Goal: Task Accomplishment & Management: Use online tool/utility

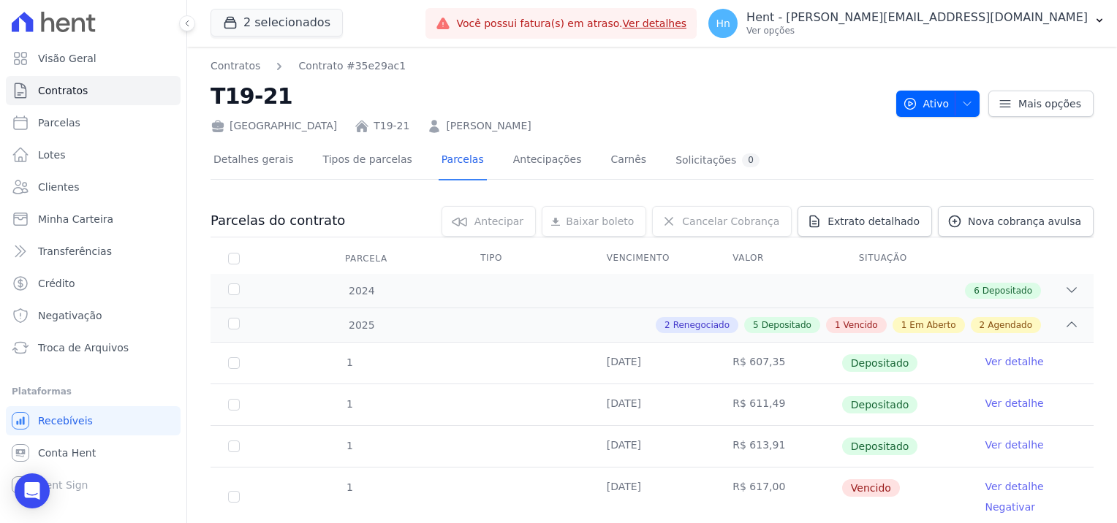
scroll to position [387, 0]
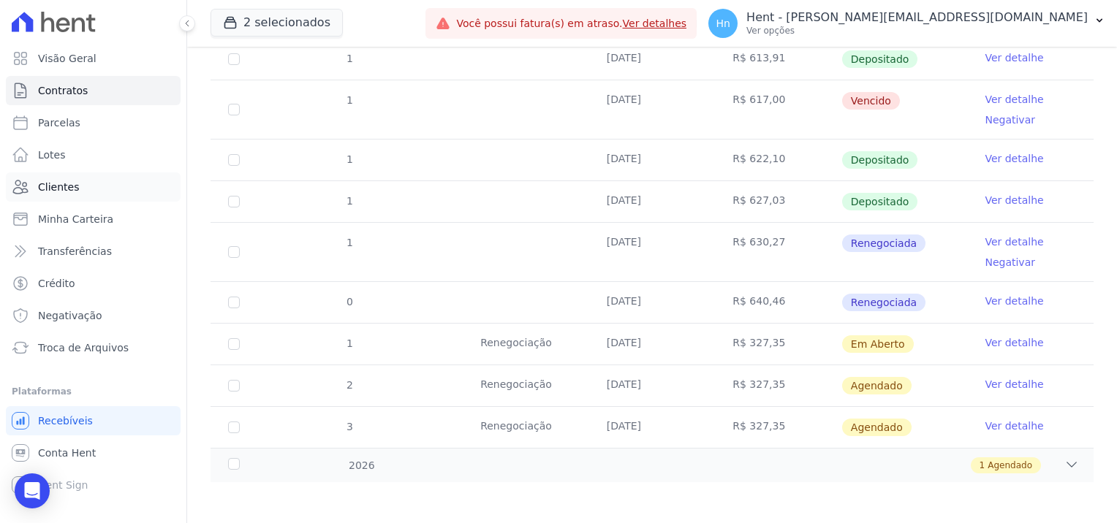
click at [70, 197] on link "Clientes" at bounding box center [93, 186] width 175 height 29
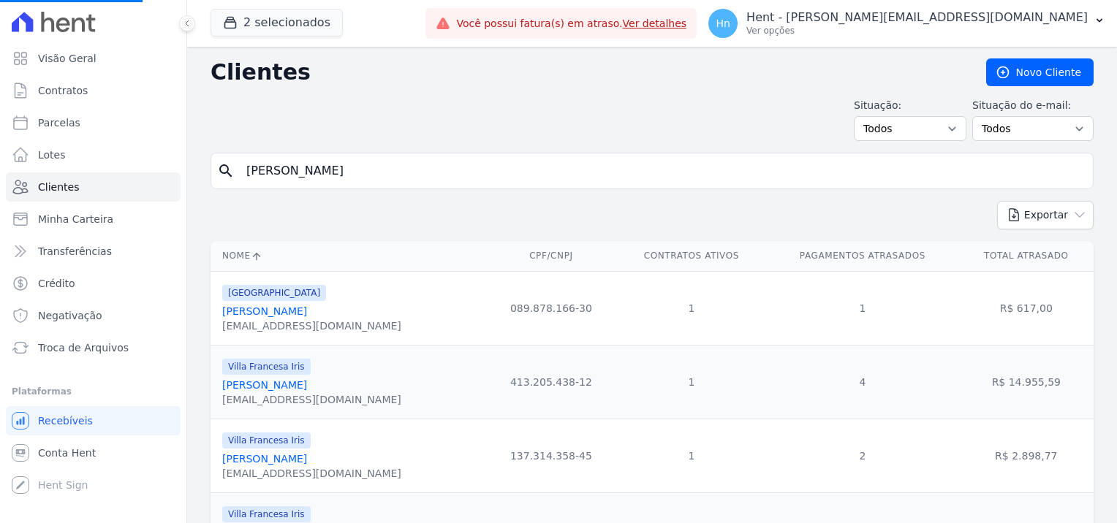
click at [444, 160] on input "Adriana Gomes Da Silva" at bounding box center [661, 170] width 849 height 29
click at [381, 175] on input "Adriana Gomes Da Silva" at bounding box center [661, 170] width 849 height 29
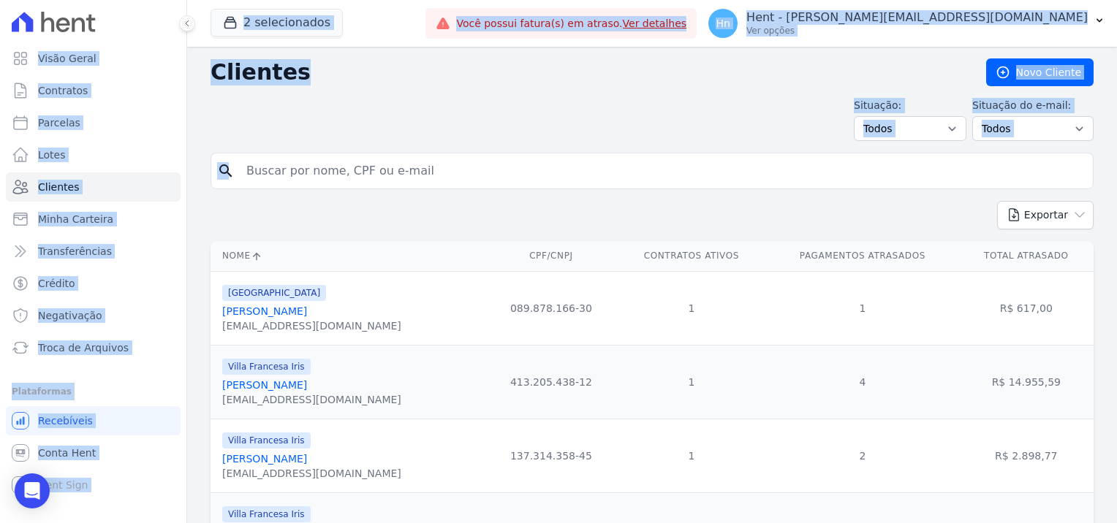
drag, startPoint x: 374, startPoint y: 171, endPoint x: 229, endPoint y: 181, distance: 145.8
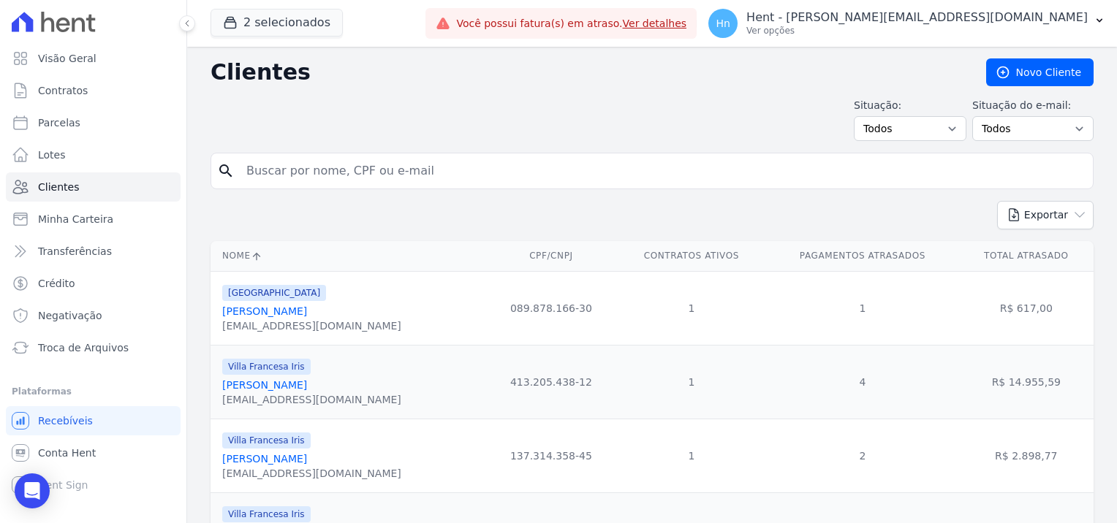
drag, startPoint x: 229, startPoint y: 181, endPoint x: 300, endPoint y: 174, distance: 72.0
click at [300, 174] on input "search" at bounding box center [661, 170] width 849 height 29
type input "graziela"
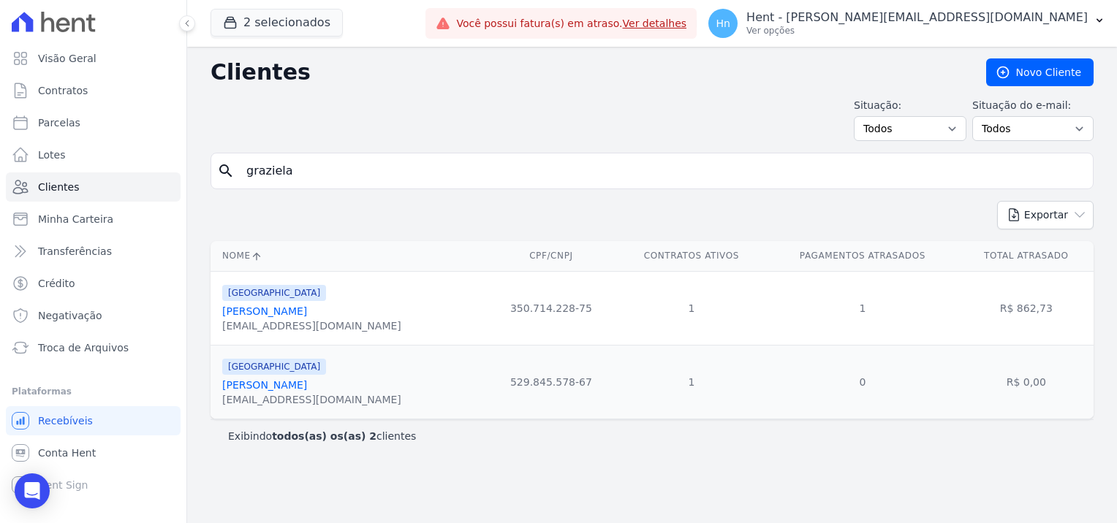
click at [307, 388] on link "Graziela Monique De Moraes Gomes" at bounding box center [264, 385] width 85 height 12
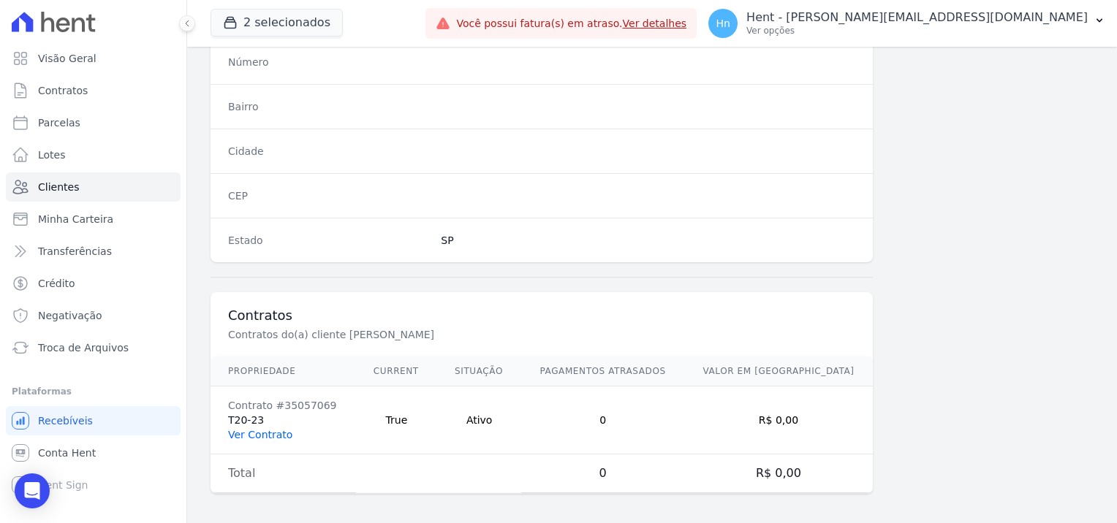
scroll to position [839, 0]
click at [242, 419] on td "Contrato #35057069 T20-23 Ver Contrato" at bounding box center [282, 420] width 145 height 68
click at [246, 419] on td "Contrato #35057069 T20-23 Ver Contrato" at bounding box center [282, 420] width 145 height 68
click at [246, 413] on td "Contrato #35057069 T20-23 Ver Contrato" at bounding box center [282, 420] width 145 height 68
click at [246, 430] on link "Ver Contrato" at bounding box center [260, 434] width 64 height 12
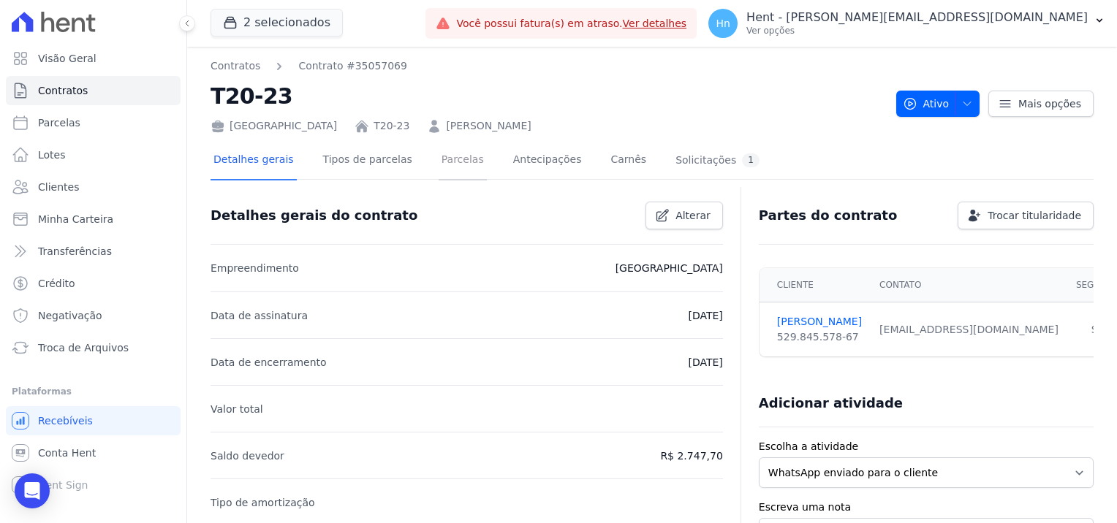
click at [443, 156] on link "Parcelas" at bounding box center [462, 161] width 48 height 39
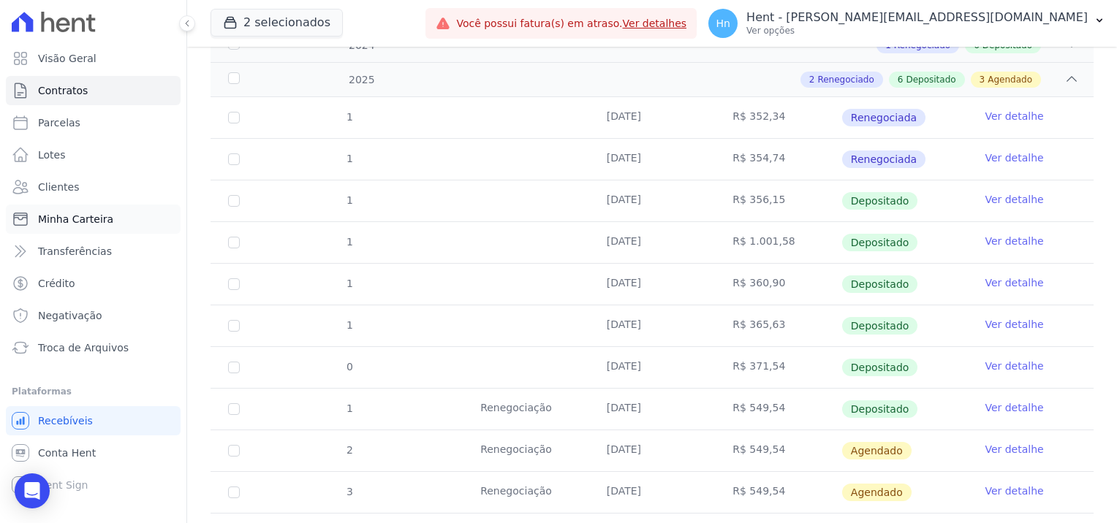
scroll to position [206, 0]
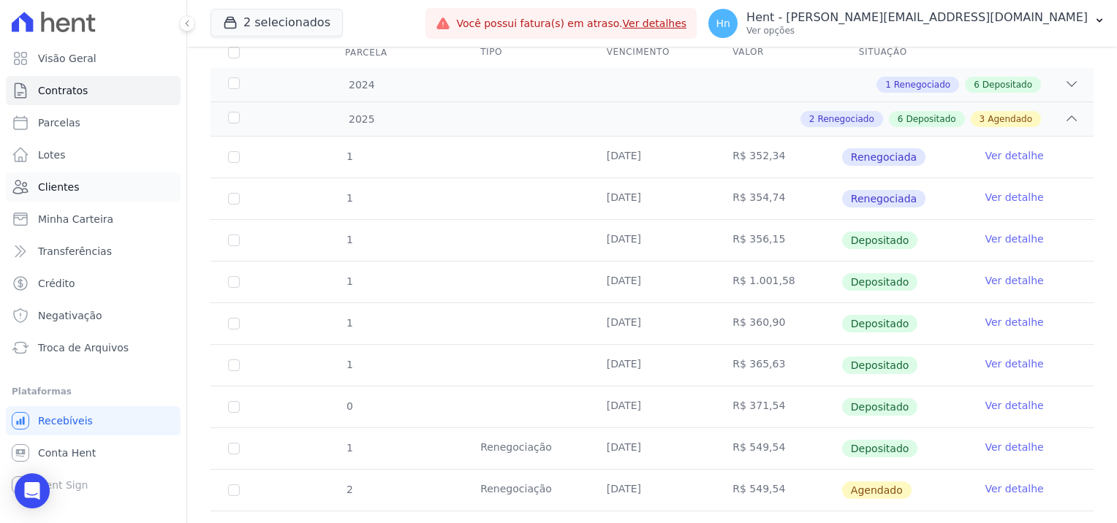
click at [53, 197] on link "Clientes" at bounding box center [93, 186] width 175 height 29
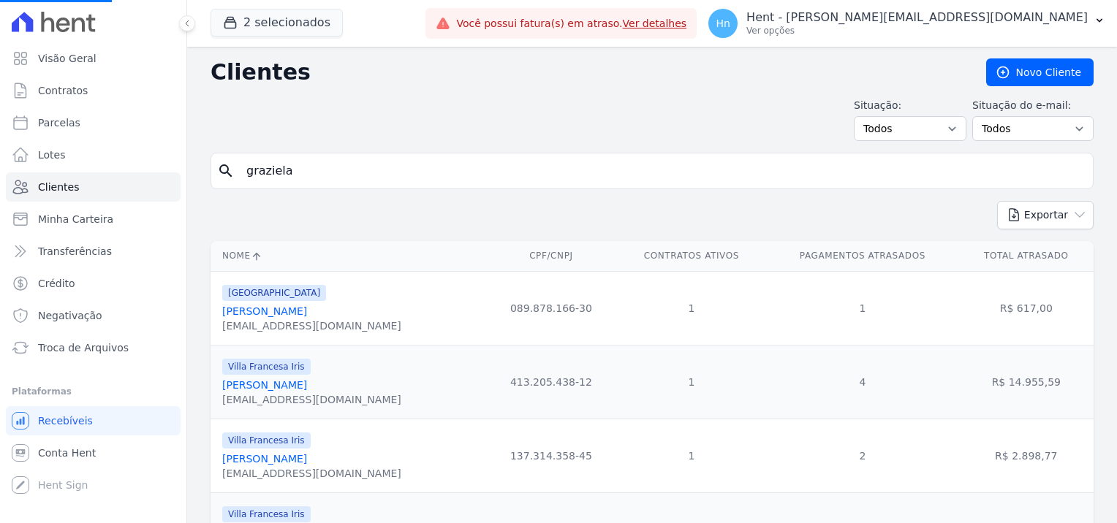
drag, startPoint x: 327, startPoint y: 170, endPoint x: 319, endPoint y: 178, distance: 11.4
click at [327, 172] on input "graziela" at bounding box center [661, 170] width 849 height 29
drag, startPoint x: 277, startPoint y: 173, endPoint x: 183, endPoint y: 173, distance: 93.5
drag, startPoint x: 176, startPoint y: 173, endPoint x: 433, endPoint y: 175, distance: 256.5
click at [433, 175] on input "search" at bounding box center [661, 170] width 849 height 29
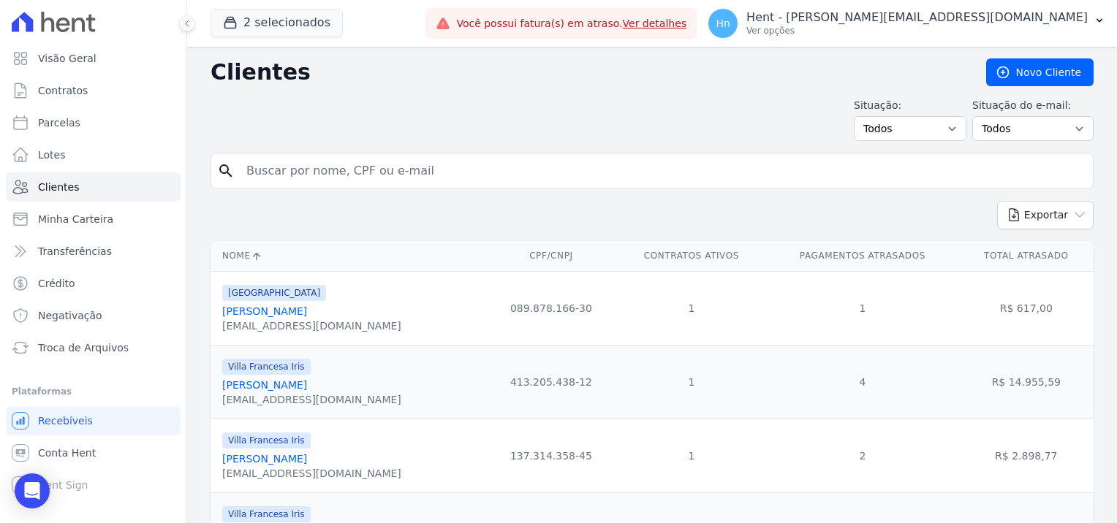
paste input "Gilberto De Oliveira Rodrigues"
type input "Gilberto De Oliveira Rodrigues"
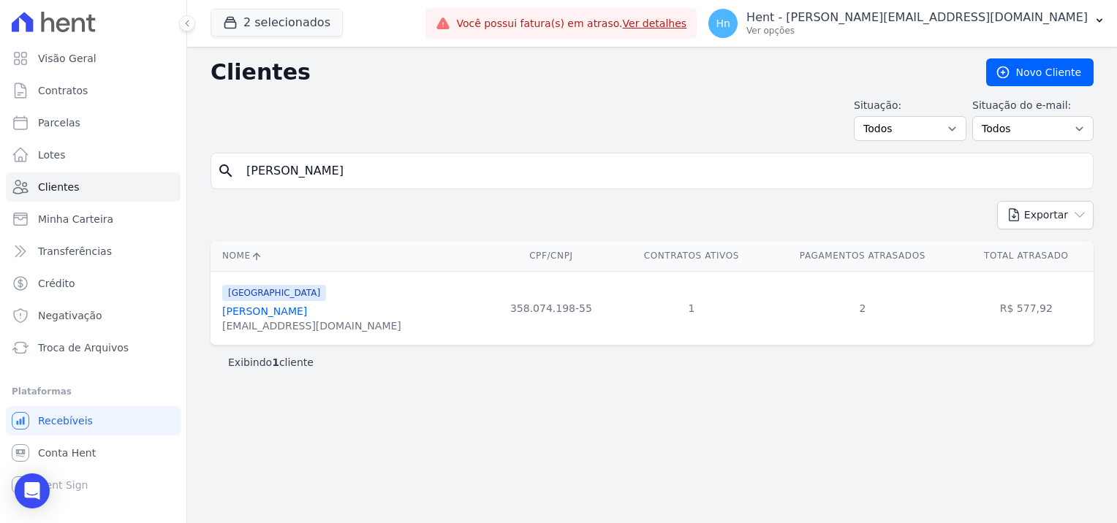
click at [293, 307] on link "Gilberto De Oliveira Rodrigues" at bounding box center [264, 311] width 85 height 12
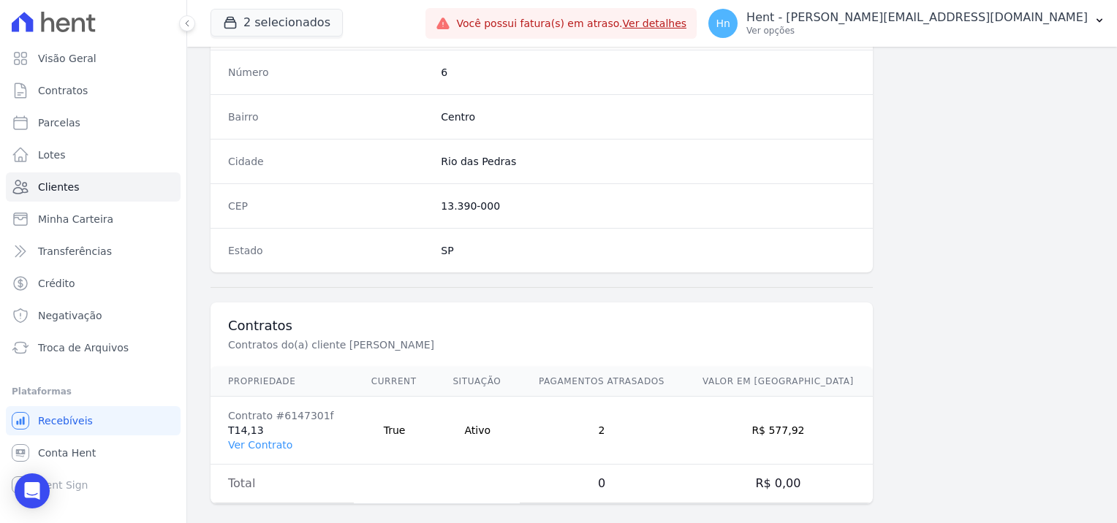
scroll to position [839, 0]
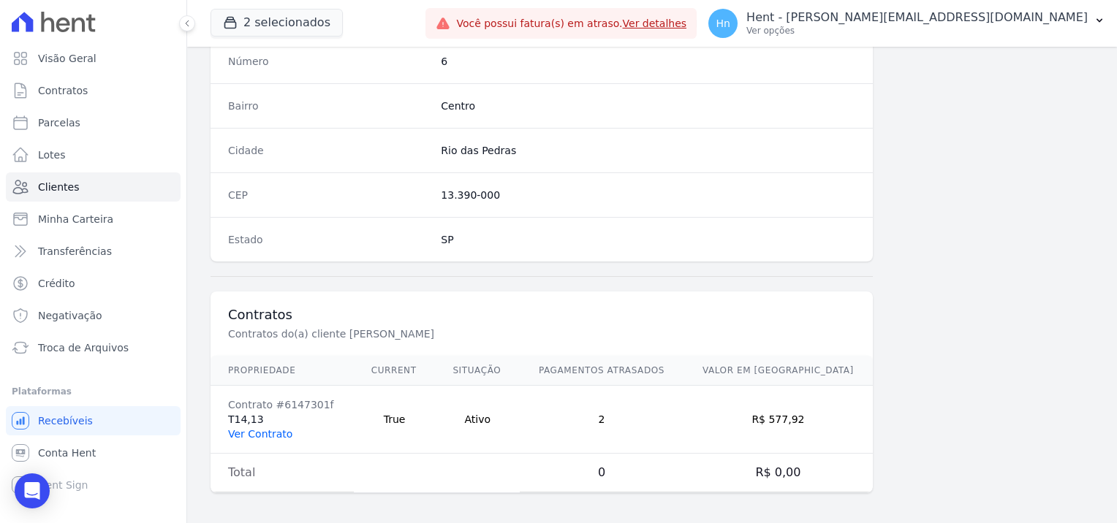
click at [252, 428] on link "Ver Contrato" at bounding box center [260, 434] width 64 height 12
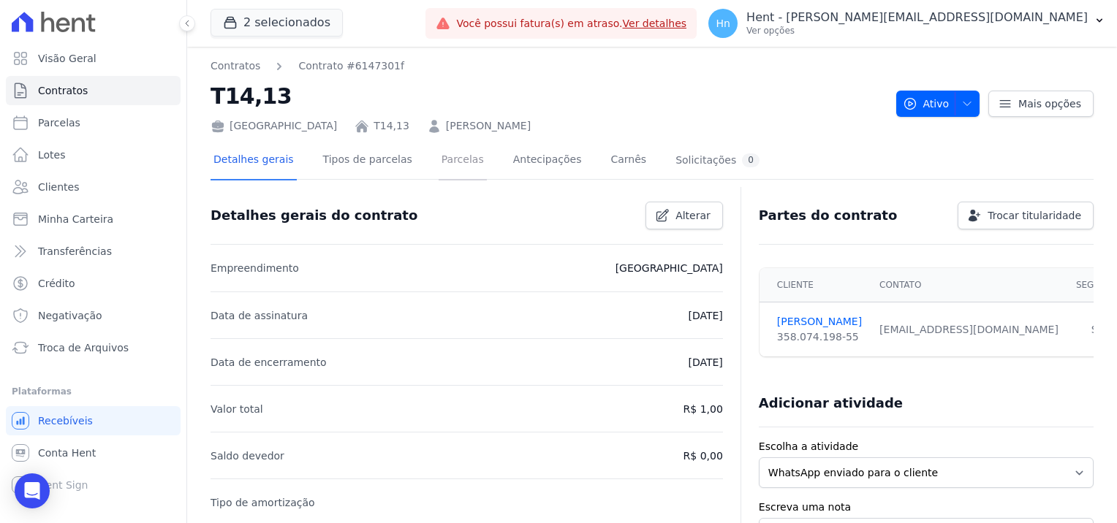
click at [444, 155] on link "Parcelas" at bounding box center [462, 161] width 48 height 39
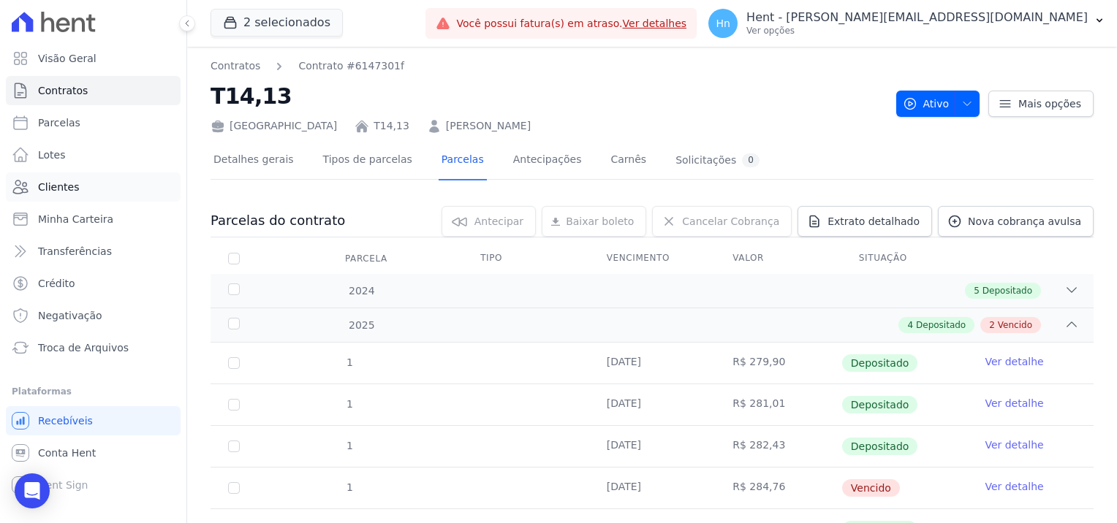
click at [70, 192] on span "Clientes" at bounding box center [58, 187] width 41 height 15
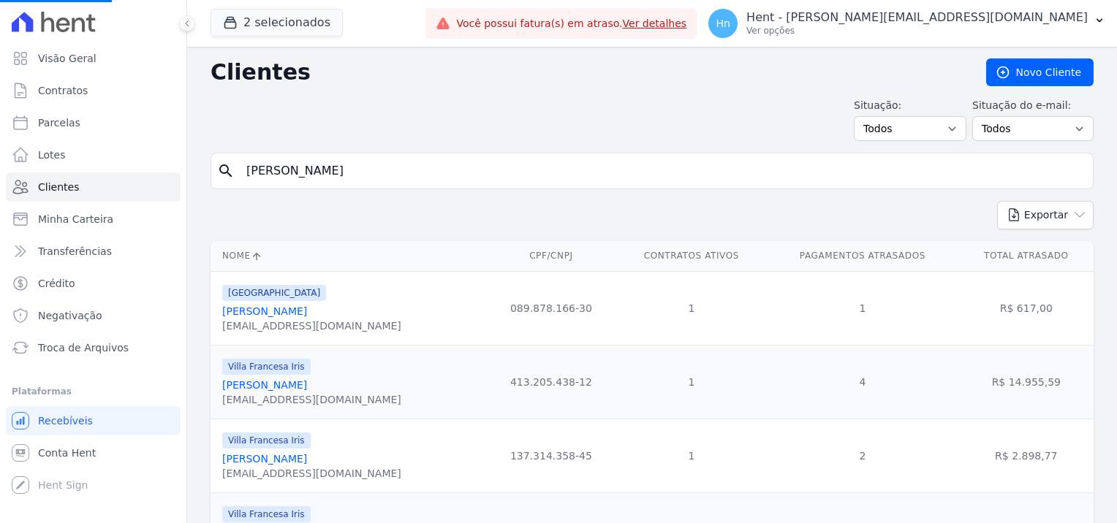
click at [459, 172] on input "Gilberto De Oliveira Rodrigues" at bounding box center [661, 170] width 849 height 29
drag, startPoint x: 213, startPoint y: 173, endPoint x: 140, endPoint y: 170, distance: 73.2
click at [140, 170] on div "Visão Geral Contratos Parcelas Lotes Clientes Minha Carteira Transferências Cré…" at bounding box center [558, 261] width 1117 height 523
paste input "Manuela Ramos Morai"
type input "Manuela Ramos Morais"
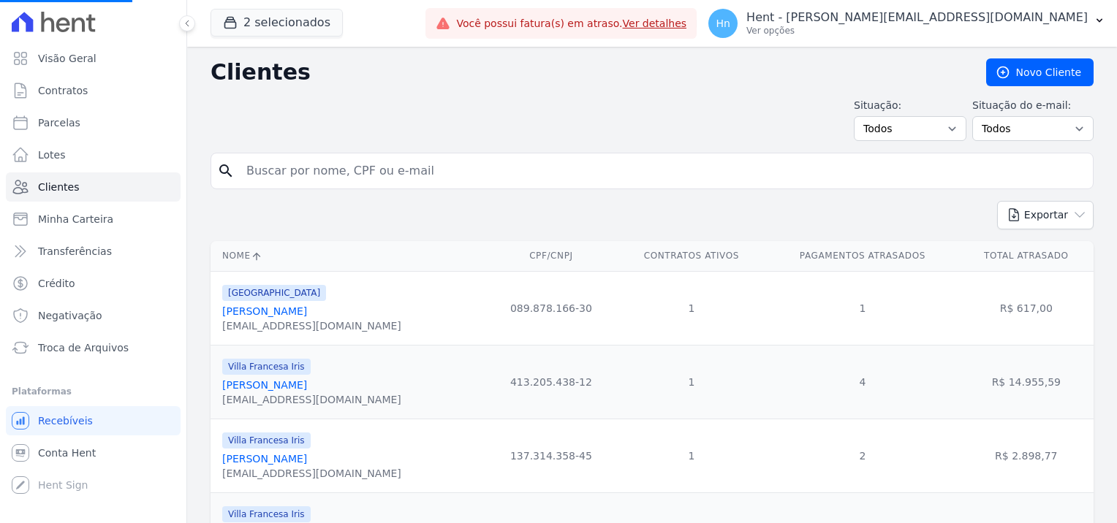
click at [296, 176] on input "search" at bounding box center [661, 170] width 849 height 29
paste input "Manuela Ramos Morais"
type input "Manuela Ramos Morais"
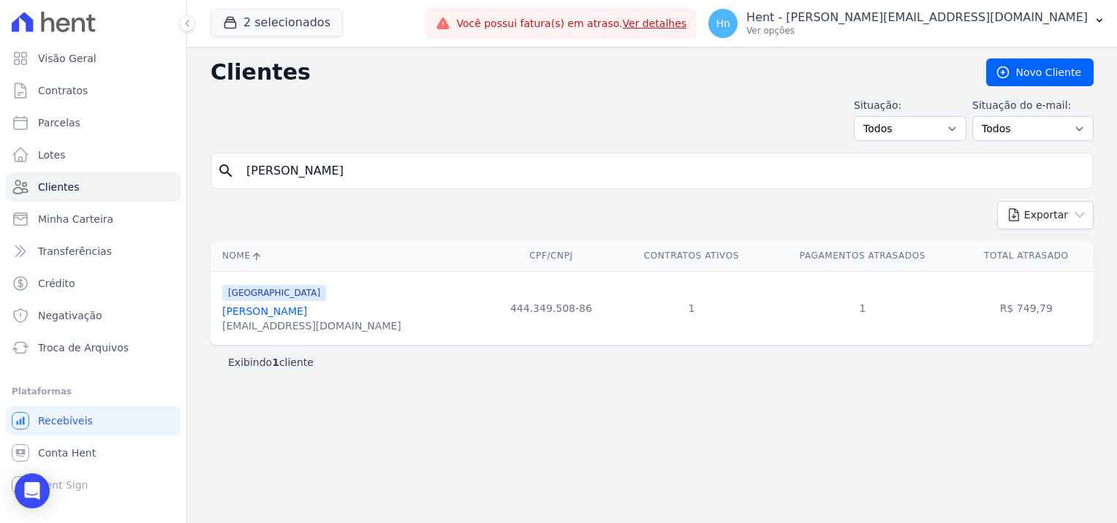
click at [284, 316] on link "Manuela Ramos Morais" at bounding box center [264, 311] width 85 height 12
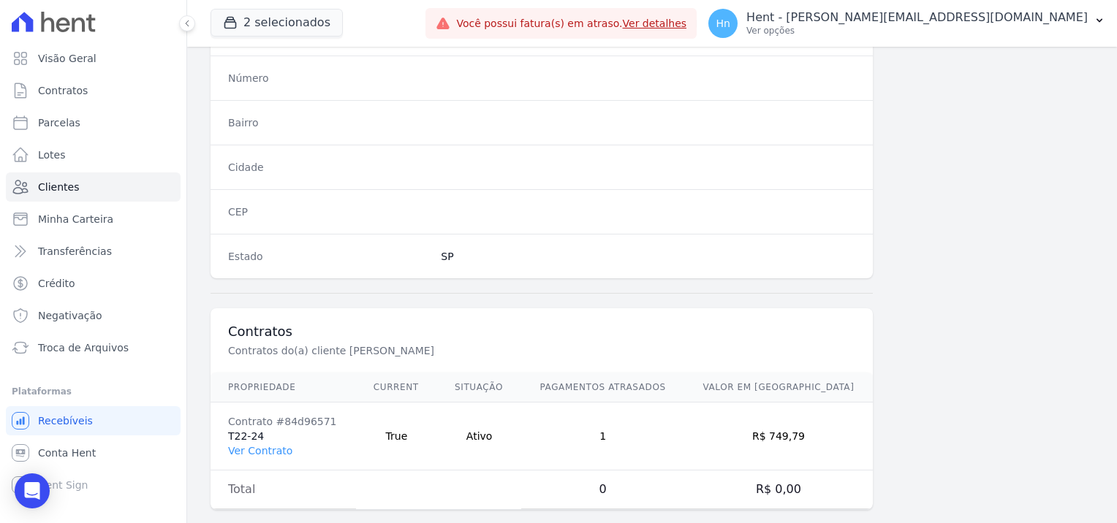
scroll to position [839, 0]
click at [259, 443] on link "Ver Contrato" at bounding box center [260, 449] width 64 height 12
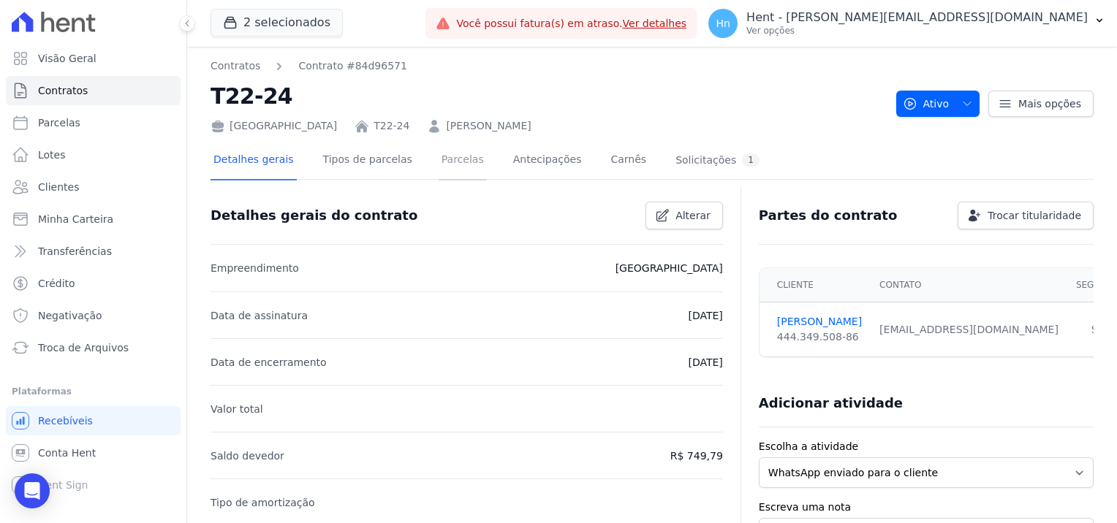
click at [438, 166] on link "Parcelas" at bounding box center [462, 161] width 48 height 39
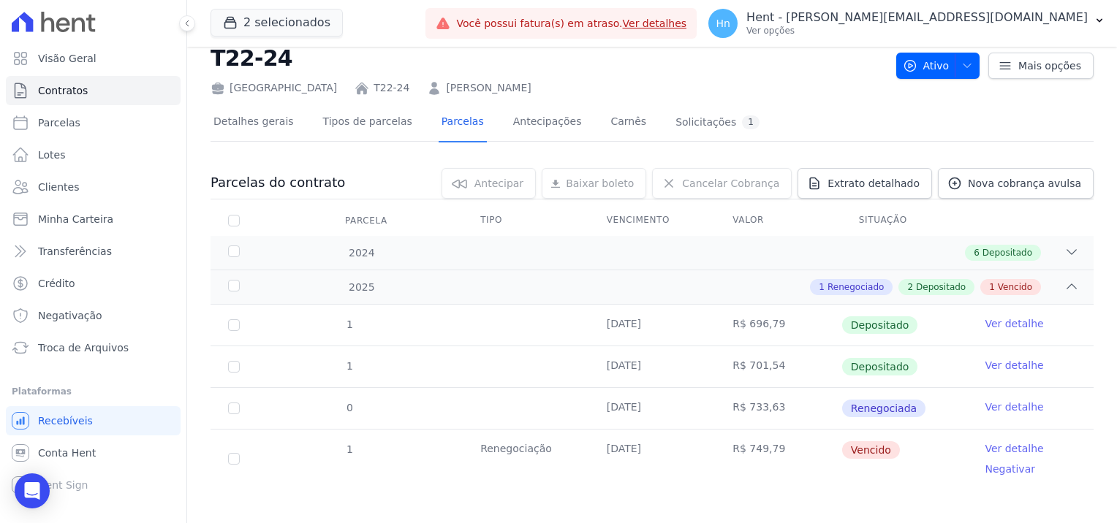
scroll to position [45, 0]
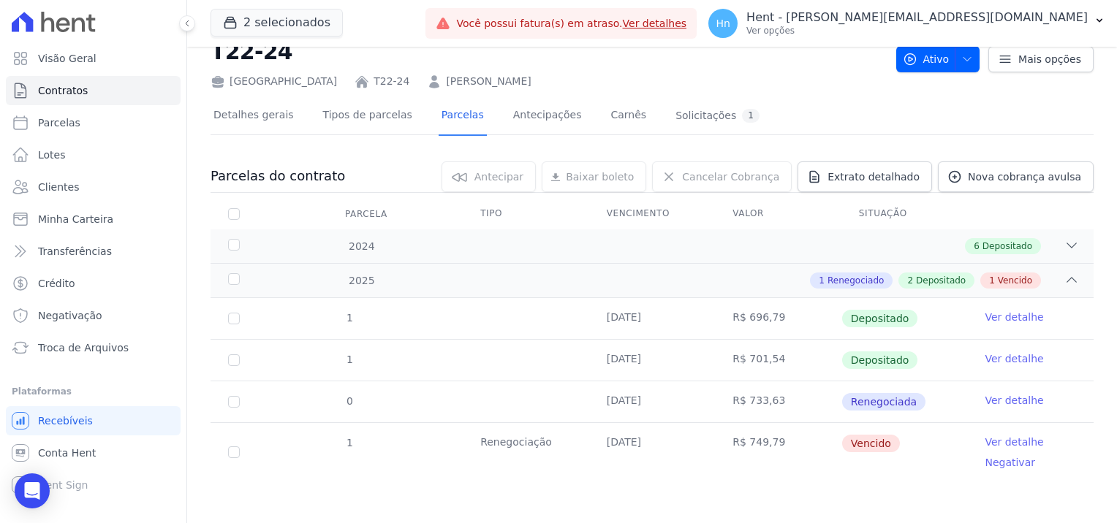
click at [356, 169] on div "0 selecionada(s) Antecipar Antecipar Renegociar Baixar boleto Baixar boleto def…" at bounding box center [719, 176] width 748 height 31
click at [61, 129] on span "Parcelas" at bounding box center [59, 122] width 42 height 15
select select
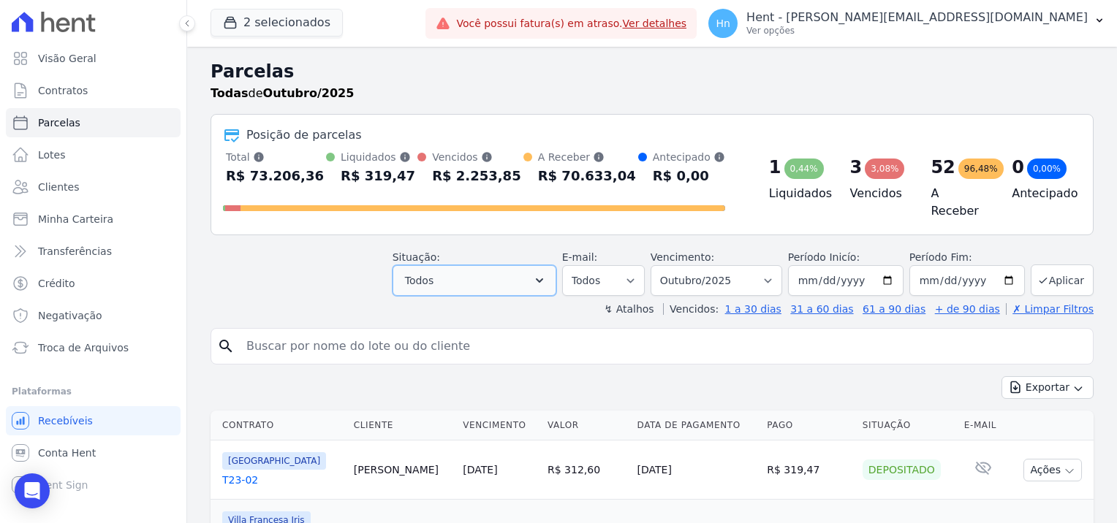
click at [547, 273] on icon "button" at bounding box center [539, 280] width 15 height 15
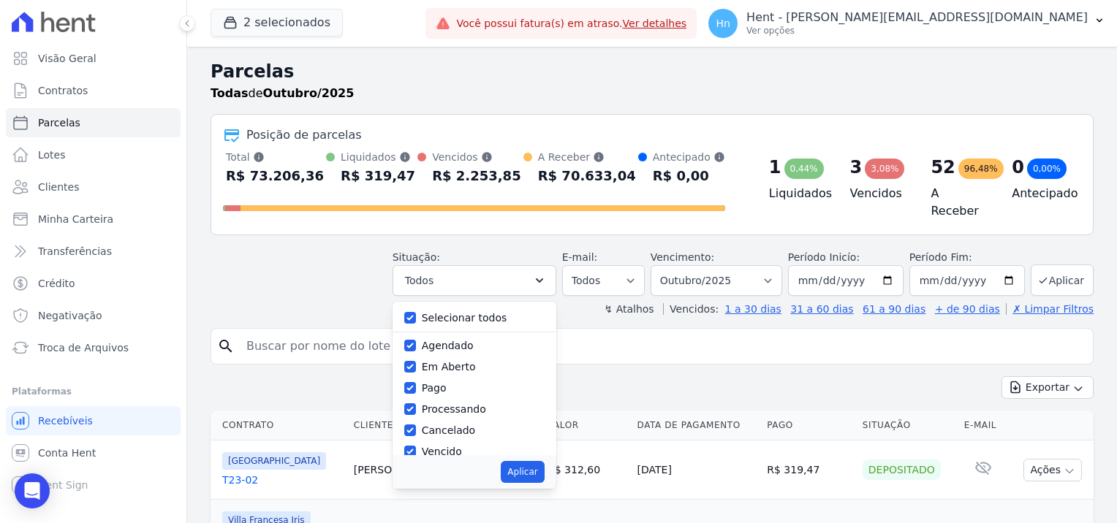
click at [487, 313] on label "Selecionar todos" at bounding box center [464, 318] width 85 height 12
click at [416, 313] on input "Selecionar todos" at bounding box center [410, 318] width 12 height 12
checkbox input "false"
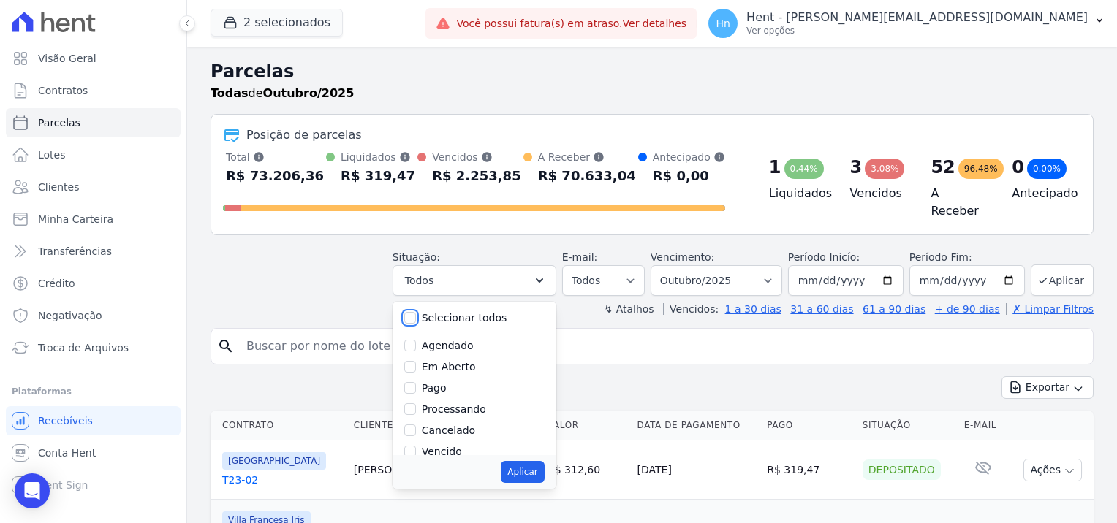
checkbox input "false"
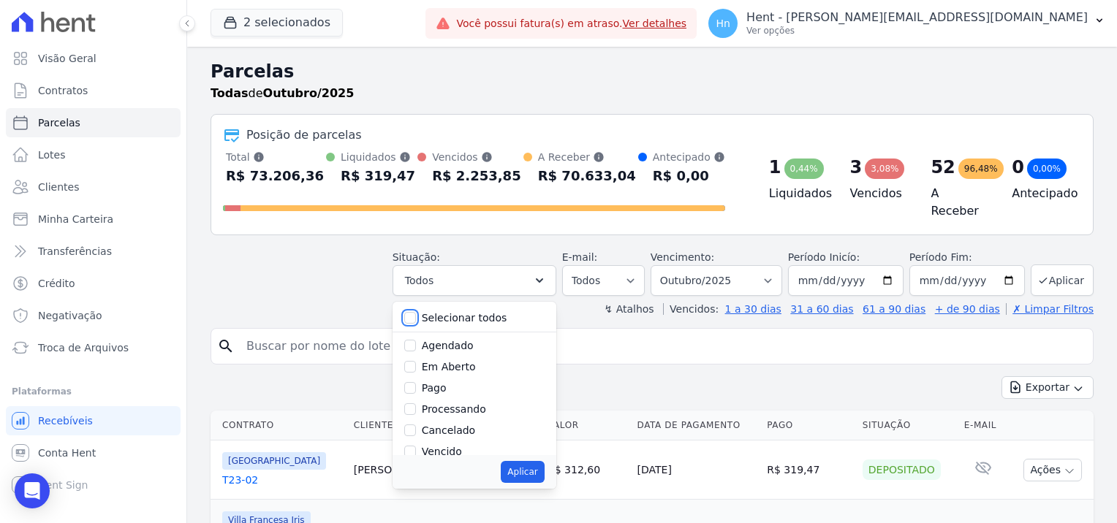
checkbox input "false"
click at [459, 447] on label "Vencido" at bounding box center [442, 452] width 40 height 12
click at [416, 447] on input "Vencido" at bounding box center [410, 452] width 12 height 12
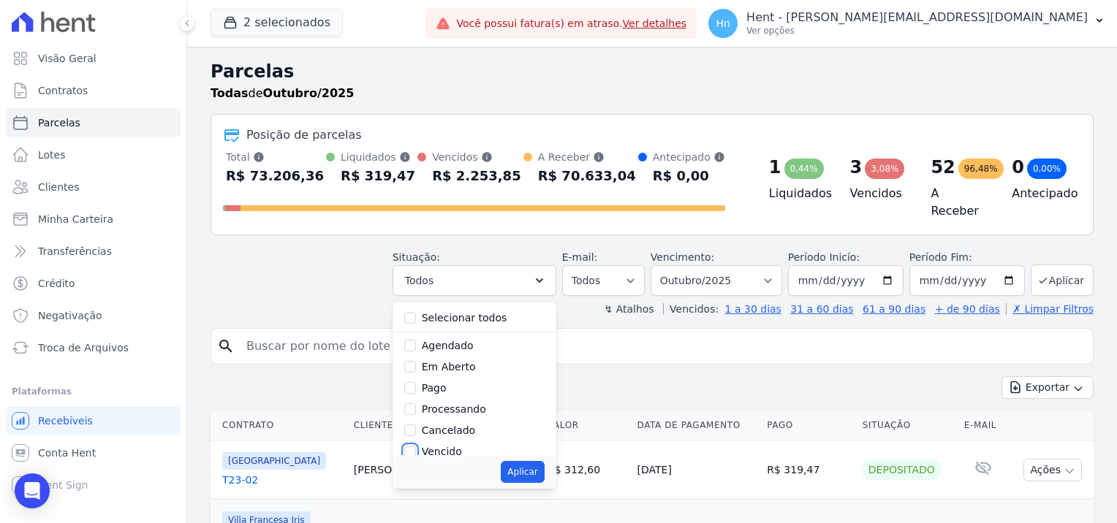
checkbox input "true"
click at [539, 467] on button "Aplicar" at bounding box center [522, 472] width 43 height 22
select select "overdue"
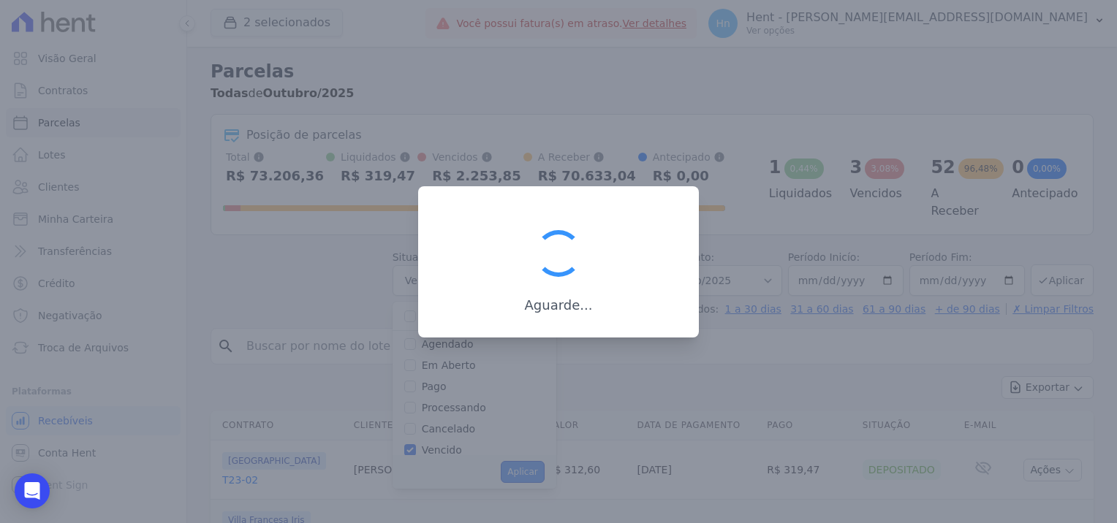
scroll to position [27, 0]
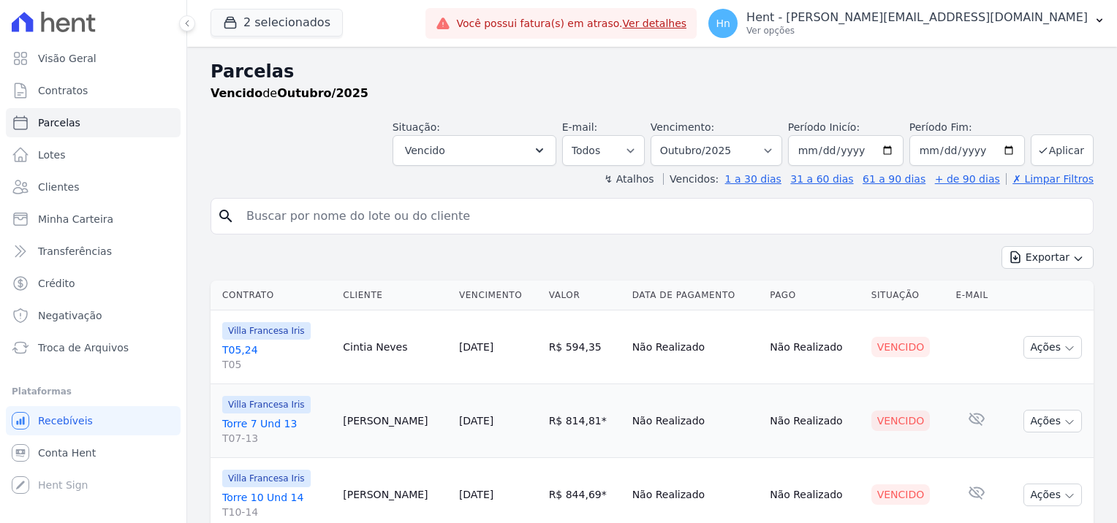
select select
click at [769, 152] on select "Filtrar por período ──────── Todos os meses Setembro/2023 Outubro/2023 Novembro…" at bounding box center [716, 150] width 132 height 31
select select "all"
click at [662, 135] on select "Filtrar por período ──────── Todos os meses Setembro/2023 Outubro/2023 Novembro…" at bounding box center [716, 150] width 132 height 31
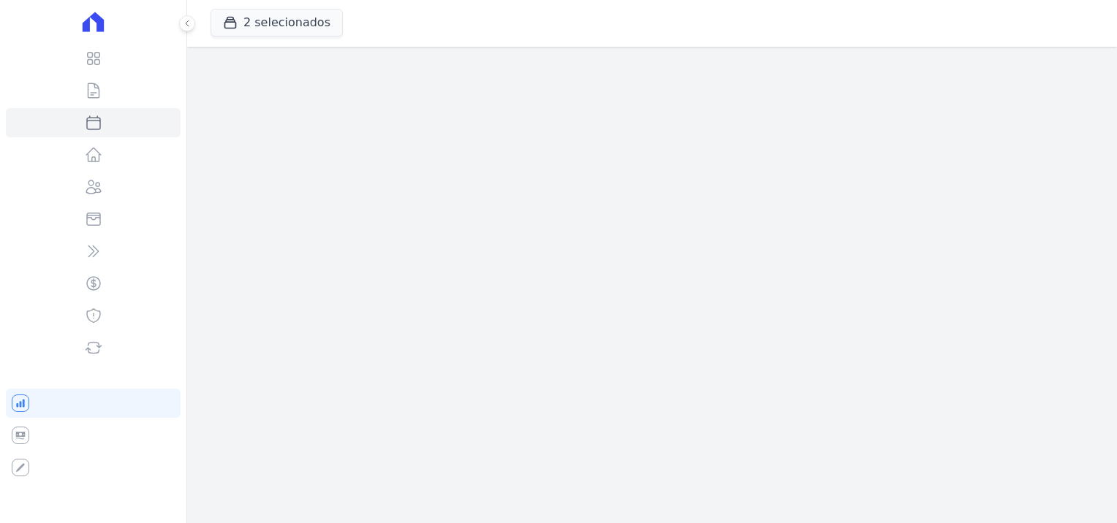
select select
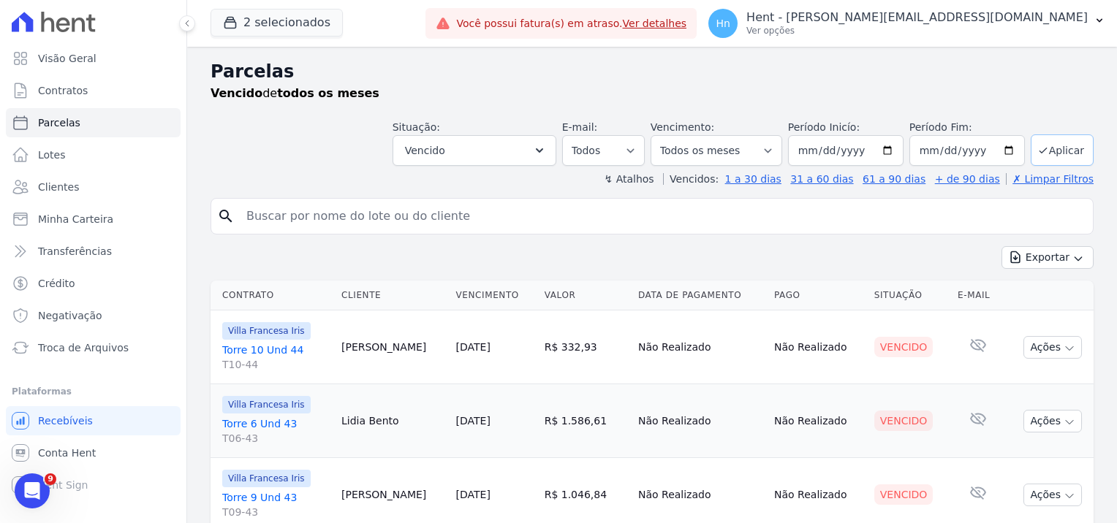
click at [1064, 151] on button "Aplicar" at bounding box center [1061, 149] width 63 height 31
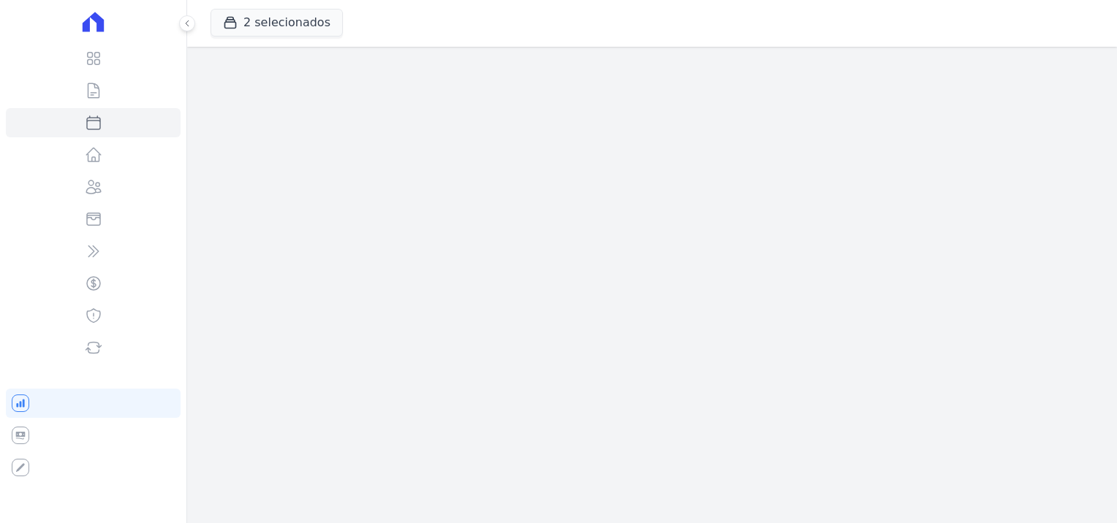
select select
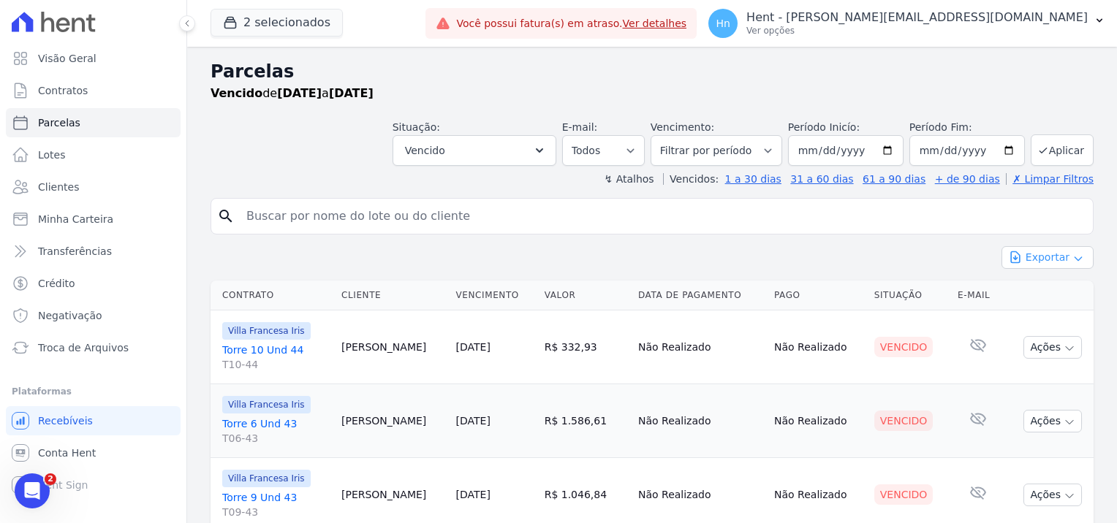
click at [1074, 257] on icon "button" at bounding box center [1077, 259] width 7 height 4
click at [1071, 318] on span "Exportar CSV" at bounding box center [1045, 317] width 77 height 15
